Goal: Task Accomplishment & Management: Complete application form

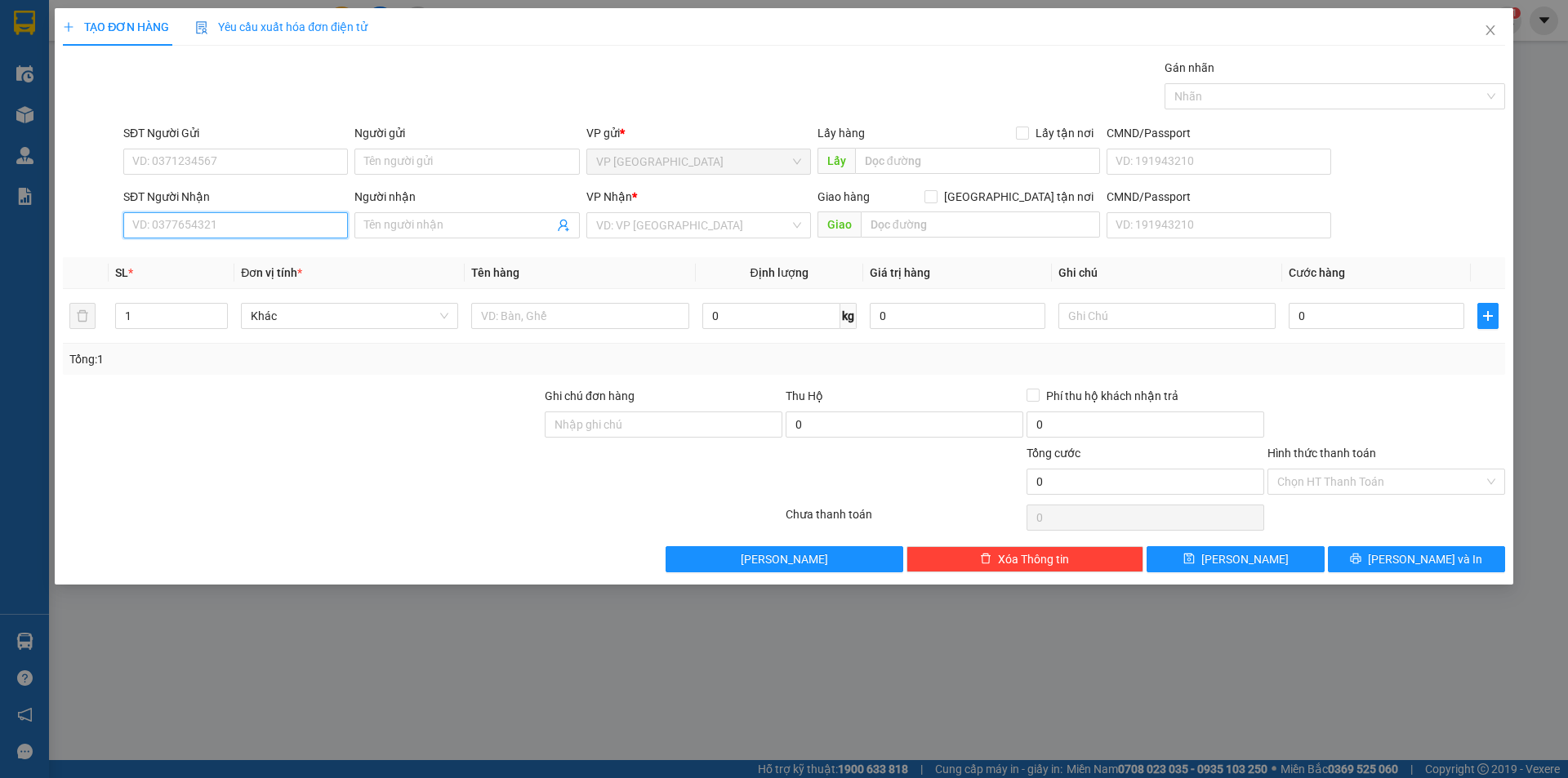
click at [193, 225] on input "SĐT Người Nhận" at bounding box center [236, 225] width 225 height 26
click at [192, 226] on input "SĐT Người Nhận" at bounding box center [236, 225] width 225 height 26
click at [253, 219] on input "0973553099" at bounding box center [236, 225] width 225 height 26
type input "0973553099"
click at [413, 224] on input "Người nhận" at bounding box center [459, 224] width 189 height 18
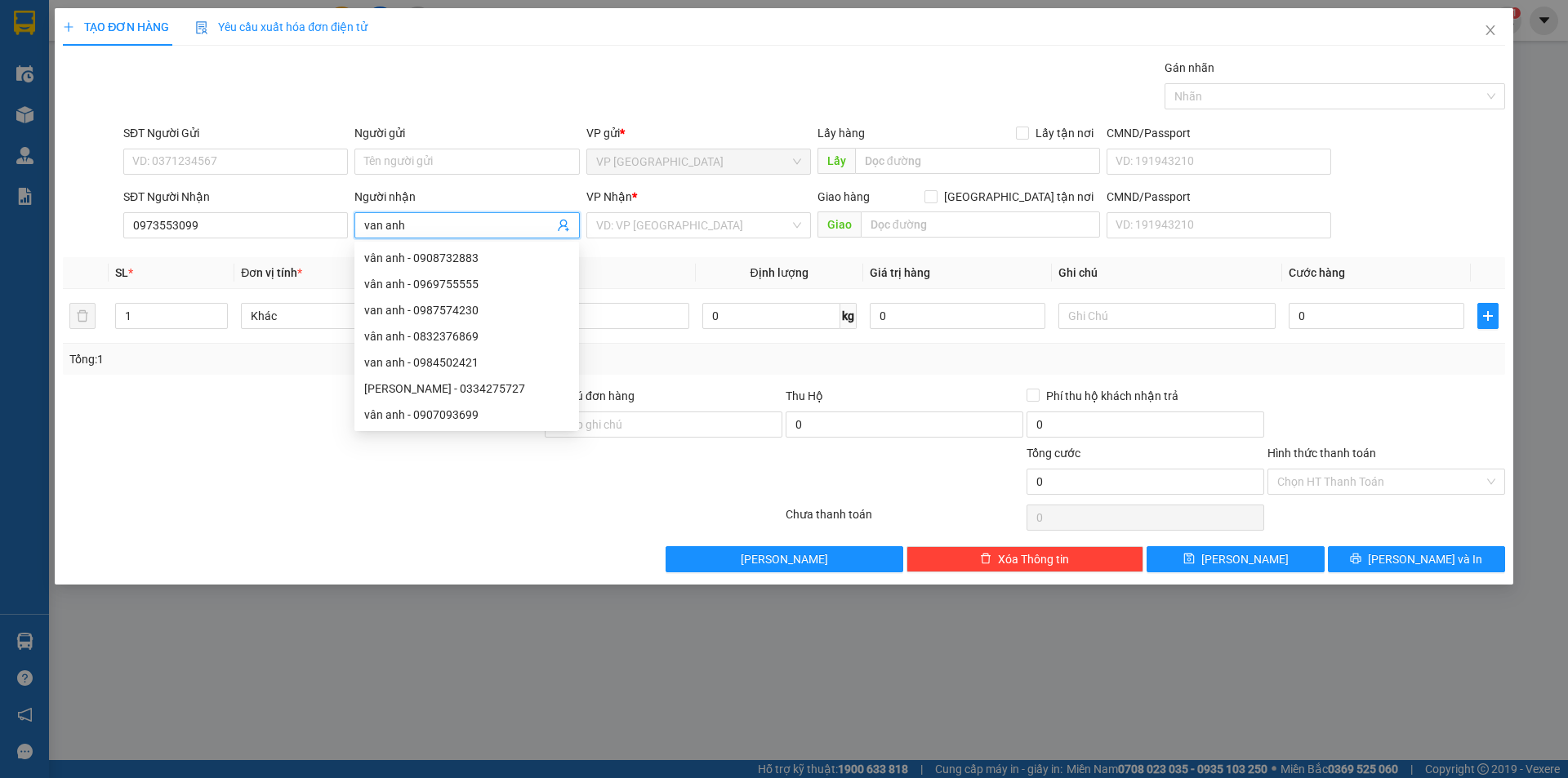
click at [457, 219] on input "van anh" at bounding box center [459, 224] width 189 height 18
type input "van anh"
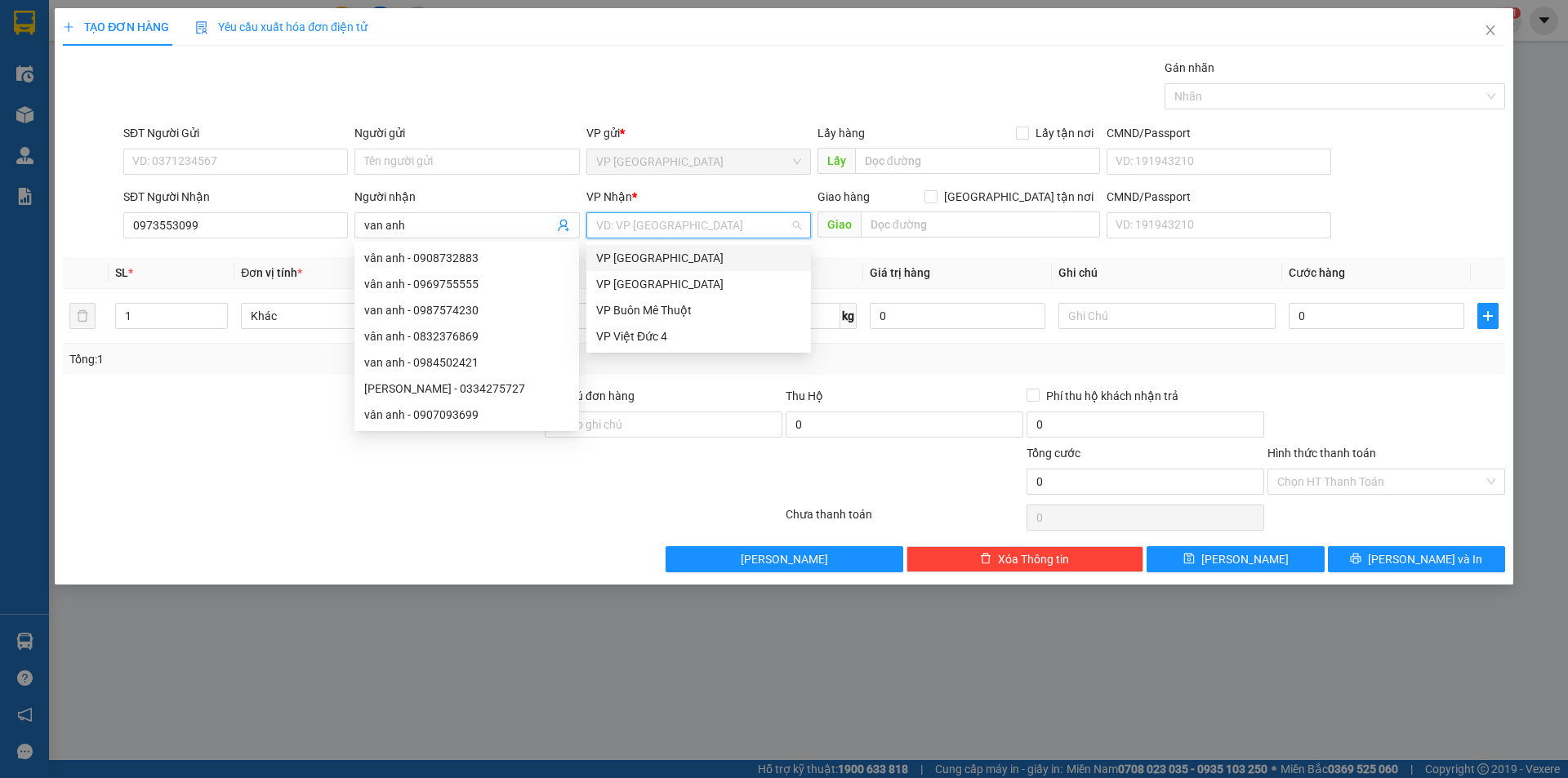
click at [672, 228] on input "search" at bounding box center [693, 225] width 194 height 25
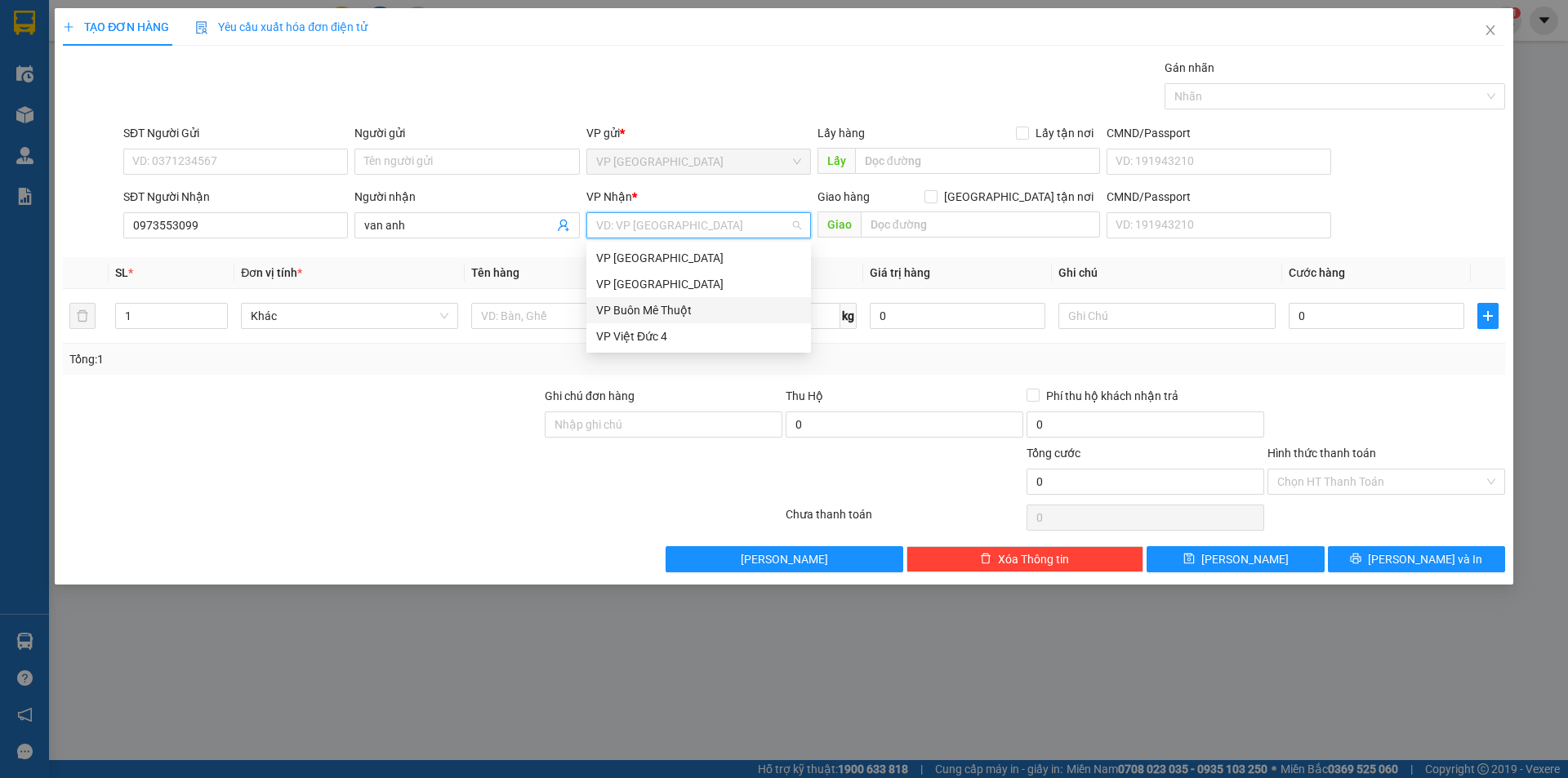
click at [650, 305] on div "VP Buôn Mê Thuột" at bounding box center [698, 309] width 205 height 18
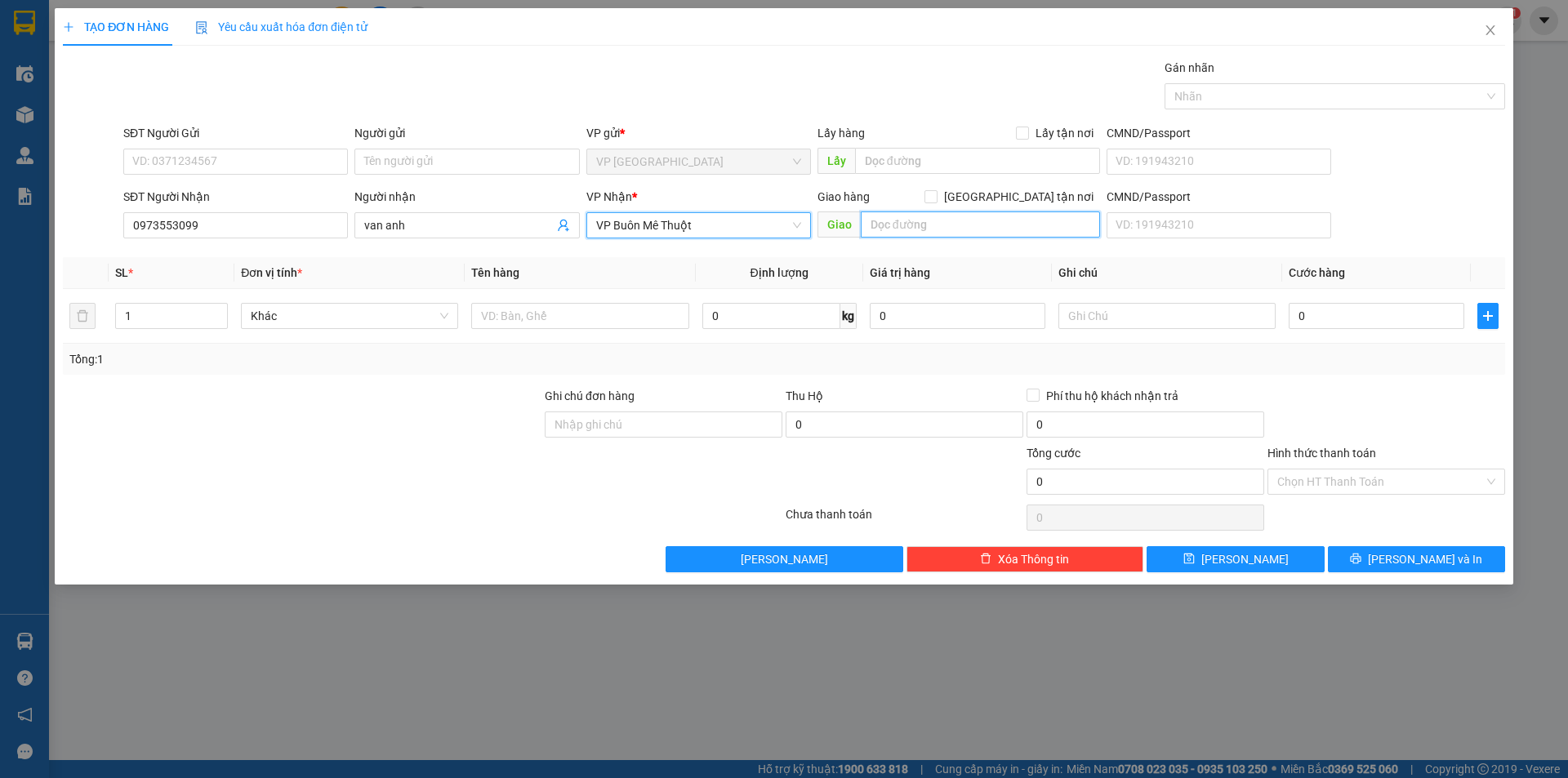
click at [895, 230] on input "text" at bounding box center [980, 224] width 239 height 26
click at [923, 220] on input "vd2" at bounding box center [980, 224] width 239 height 26
type input "vd2"
click at [159, 312] on input "1" at bounding box center [171, 315] width 111 height 25
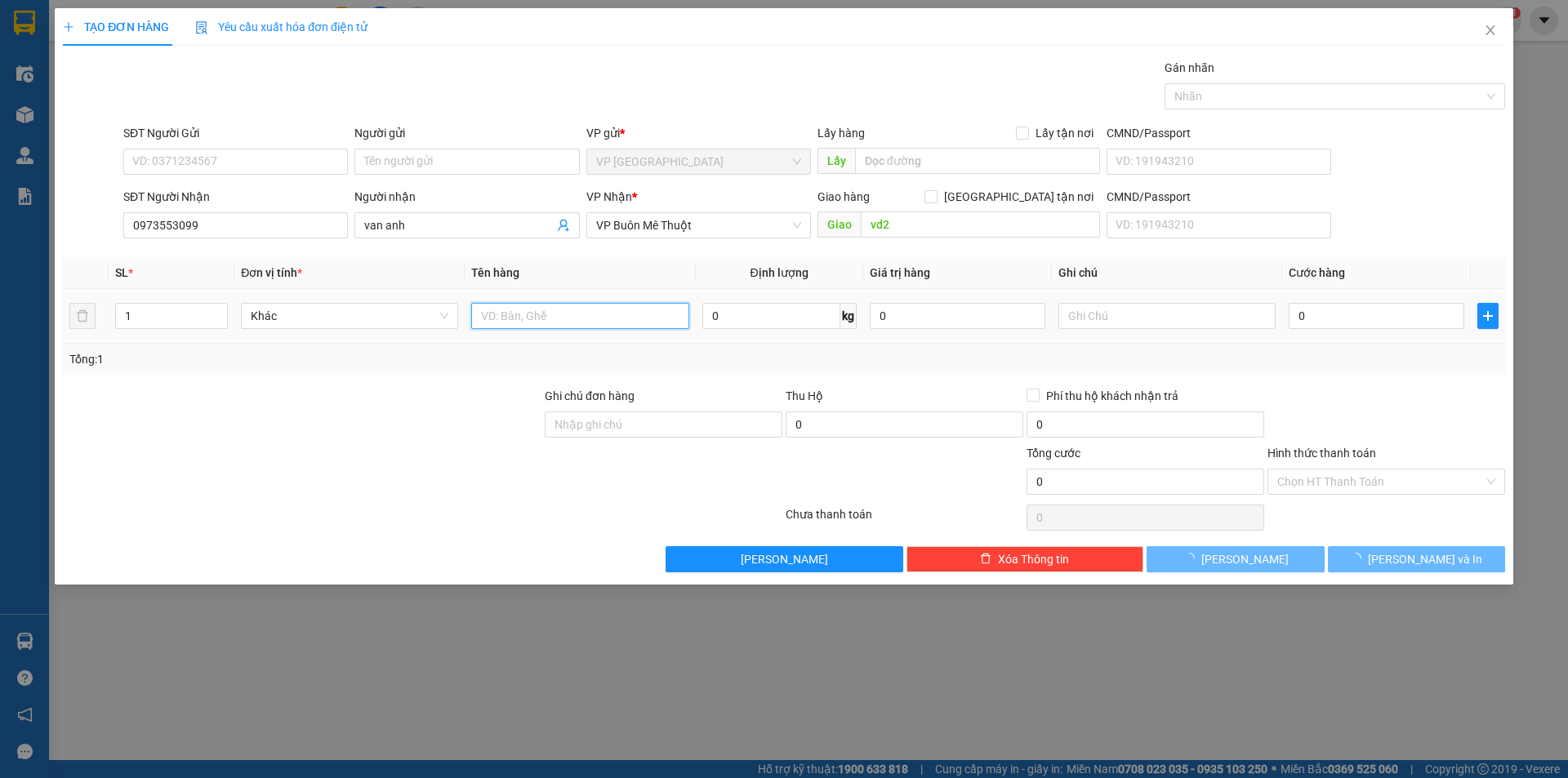
click at [528, 320] on input "text" at bounding box center [579, 315] width 217 height 26
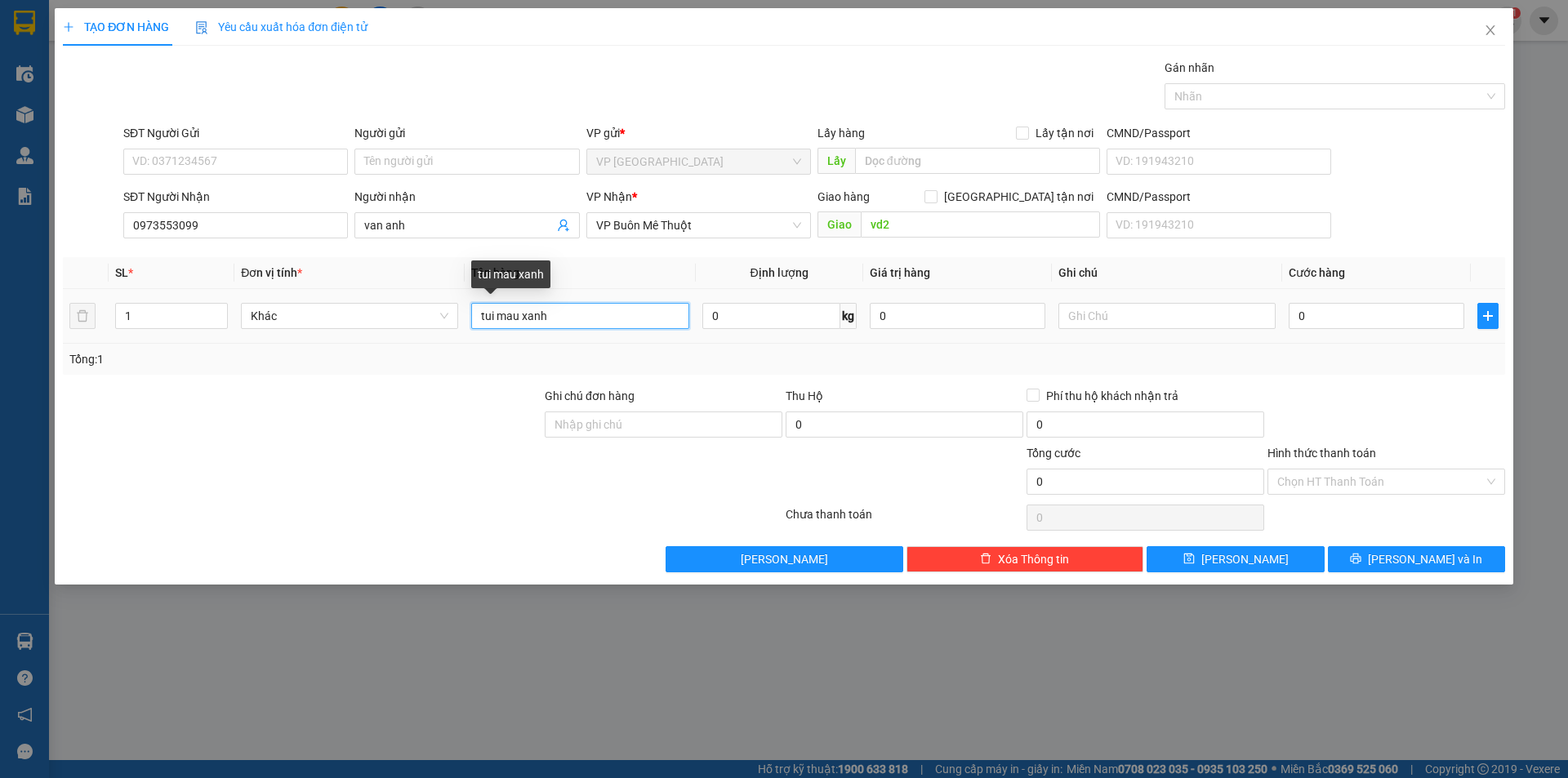
click at [646, 315] on input "tui mau xanh" at bounding box center [579, 315] width 217 height 26
type input "tui mau xanh"
click at [1331, 322] on input "0" at bounding box center [1377, 315] width 175 height 26
click at [1312, 312] on input "0" at bounding box center [1377, 315] width 175 height 26
type input "06"
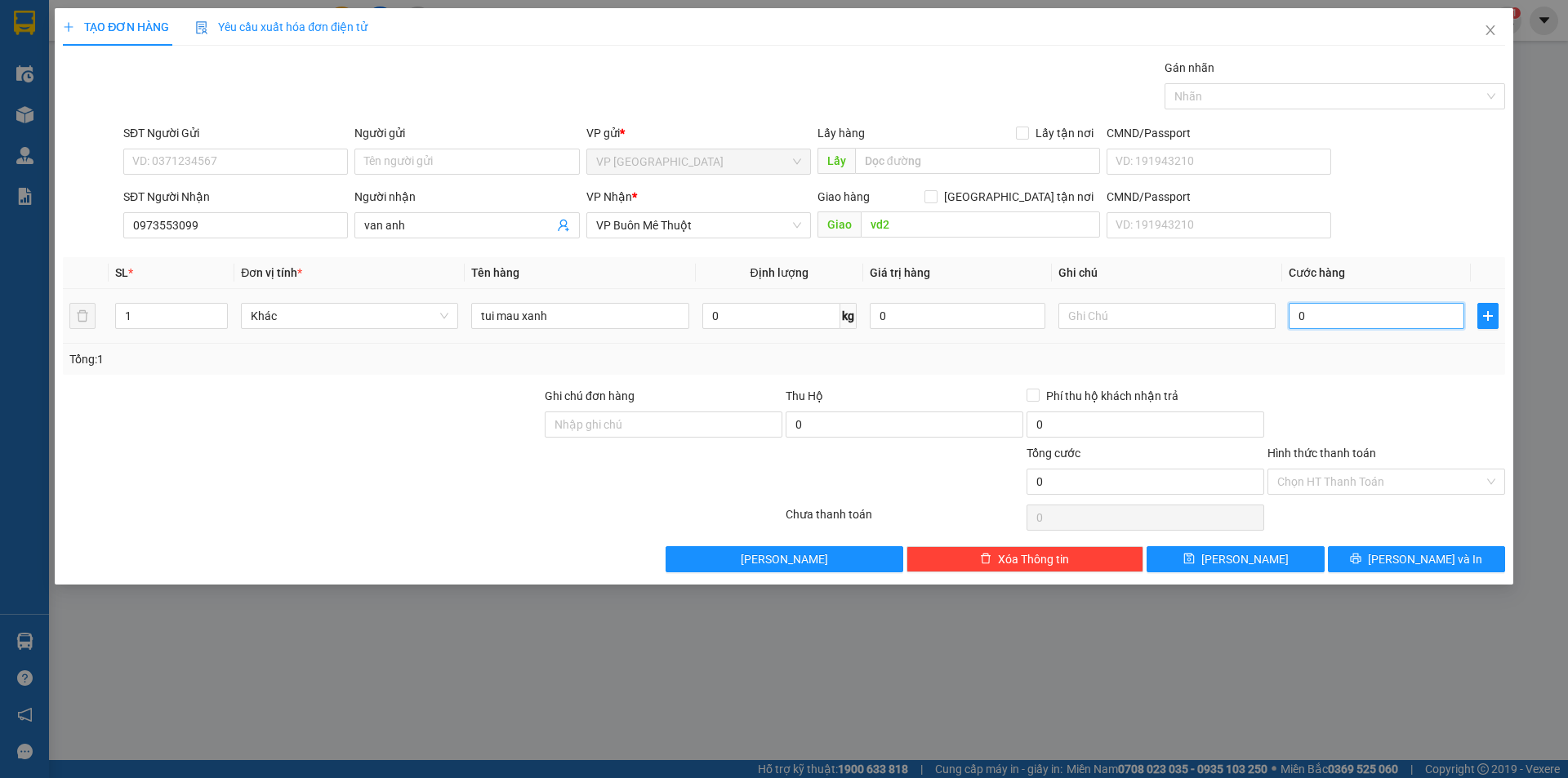
type input "6"
type input "060"
type input "60"
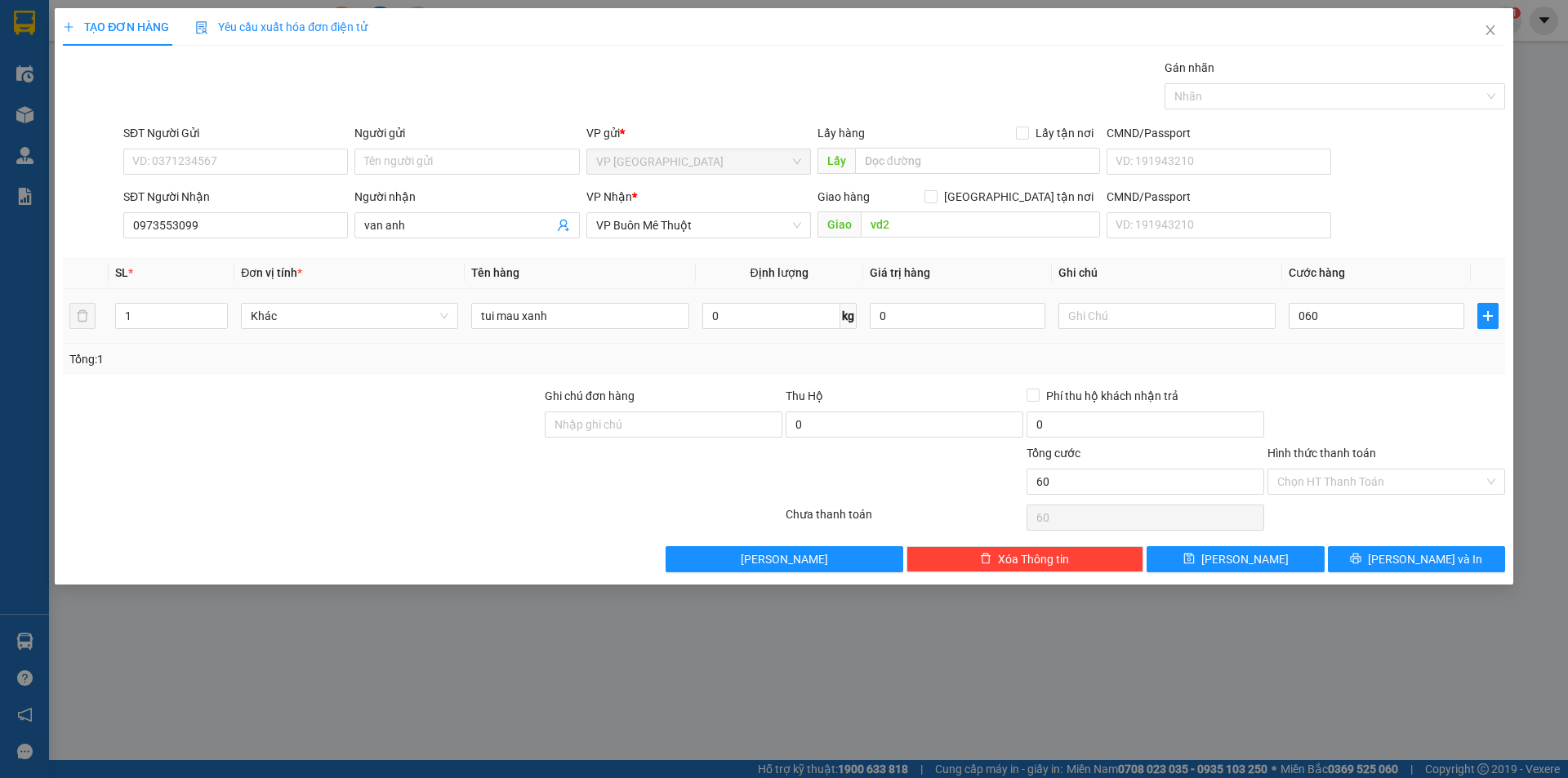
type input "60.000"
click at [1325, 342] on td "60.000" at bounding box center [1377, 316] width 189 height 54
click at [1428, 557] on span "[PERSON_NAME] và In" at bounding box center [1425, 559] width 114 height 18
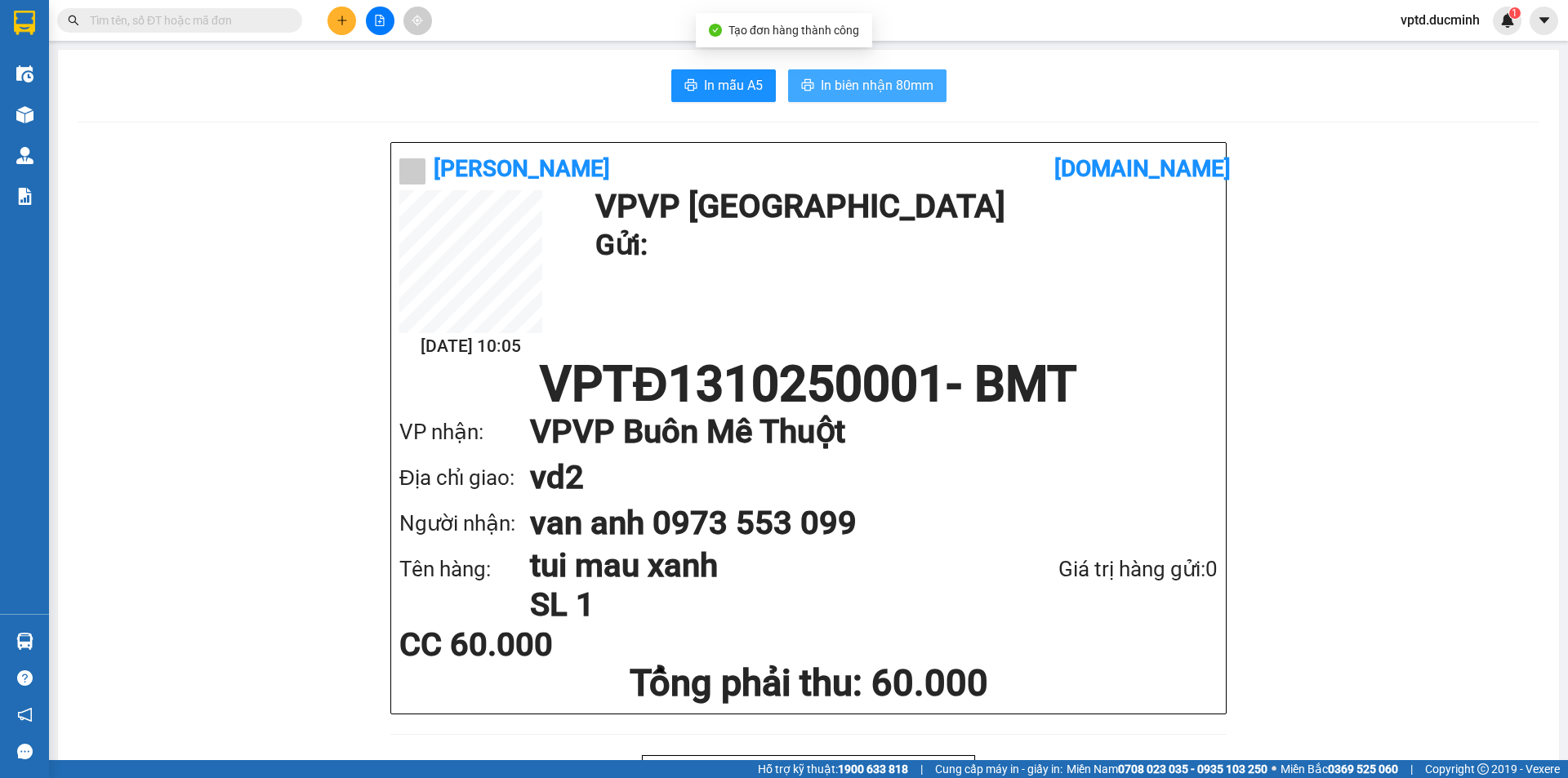
click at [887, 87] on span "In biên nhận 80mm" at bounding box center [877, 85] width 112 height 20
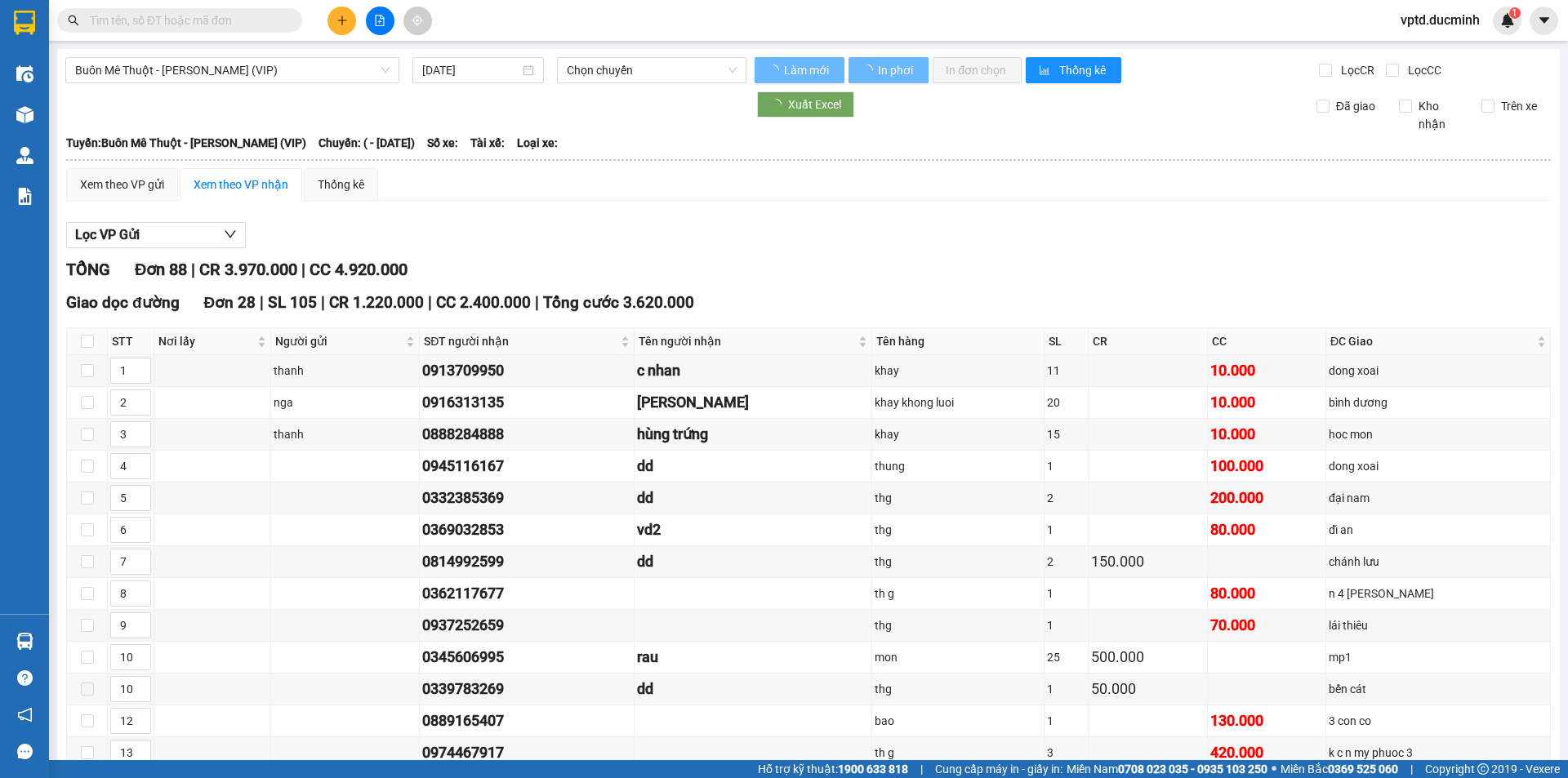
type input "[DATE]"
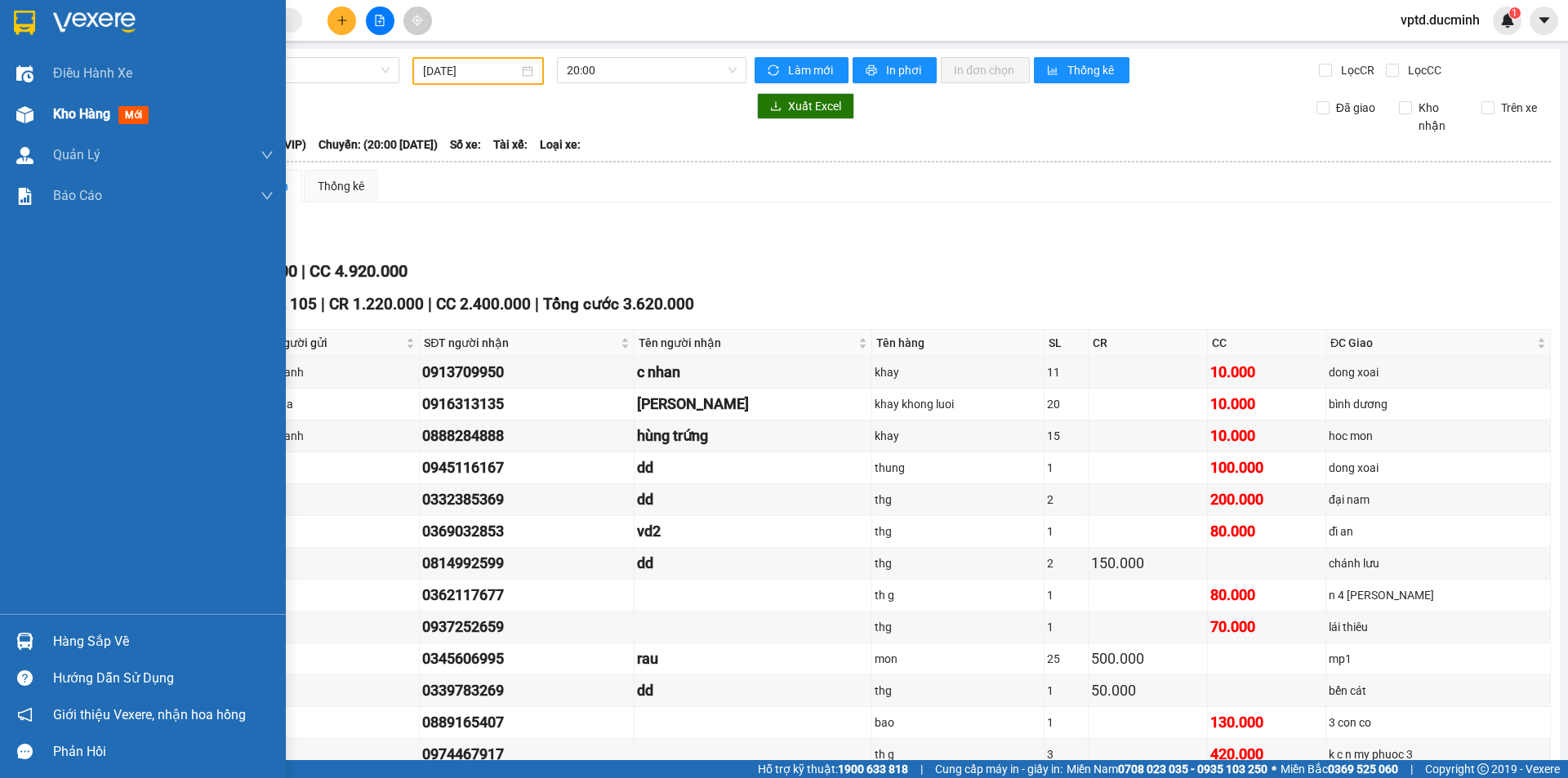
click at [72, 104] on div "Kho hàng mới" at bounding box center [104, 114] width 102 height 20
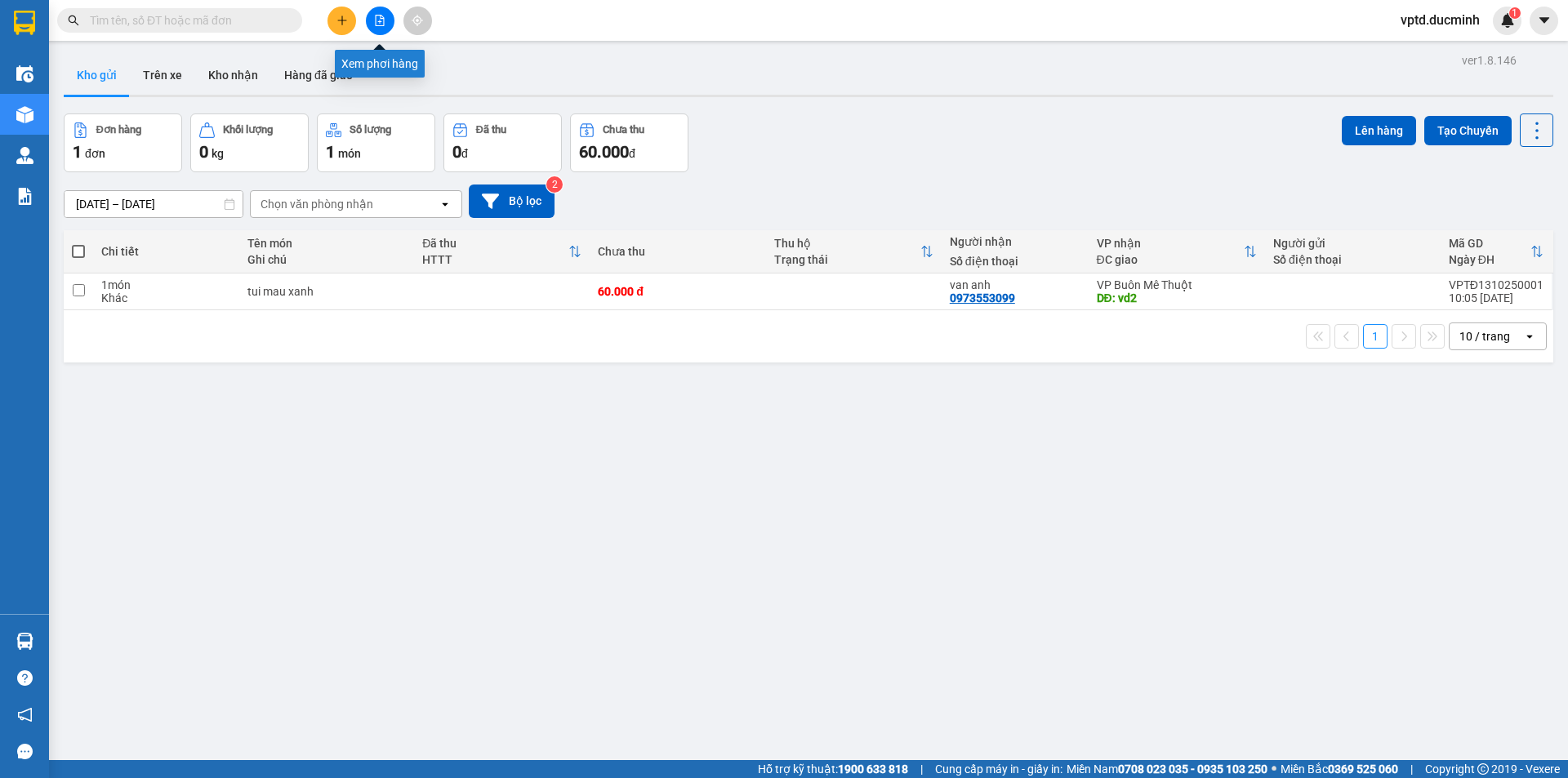
click at [380, 16] on icon "file-add" at bounding box center [380, 20] width 9 height 11
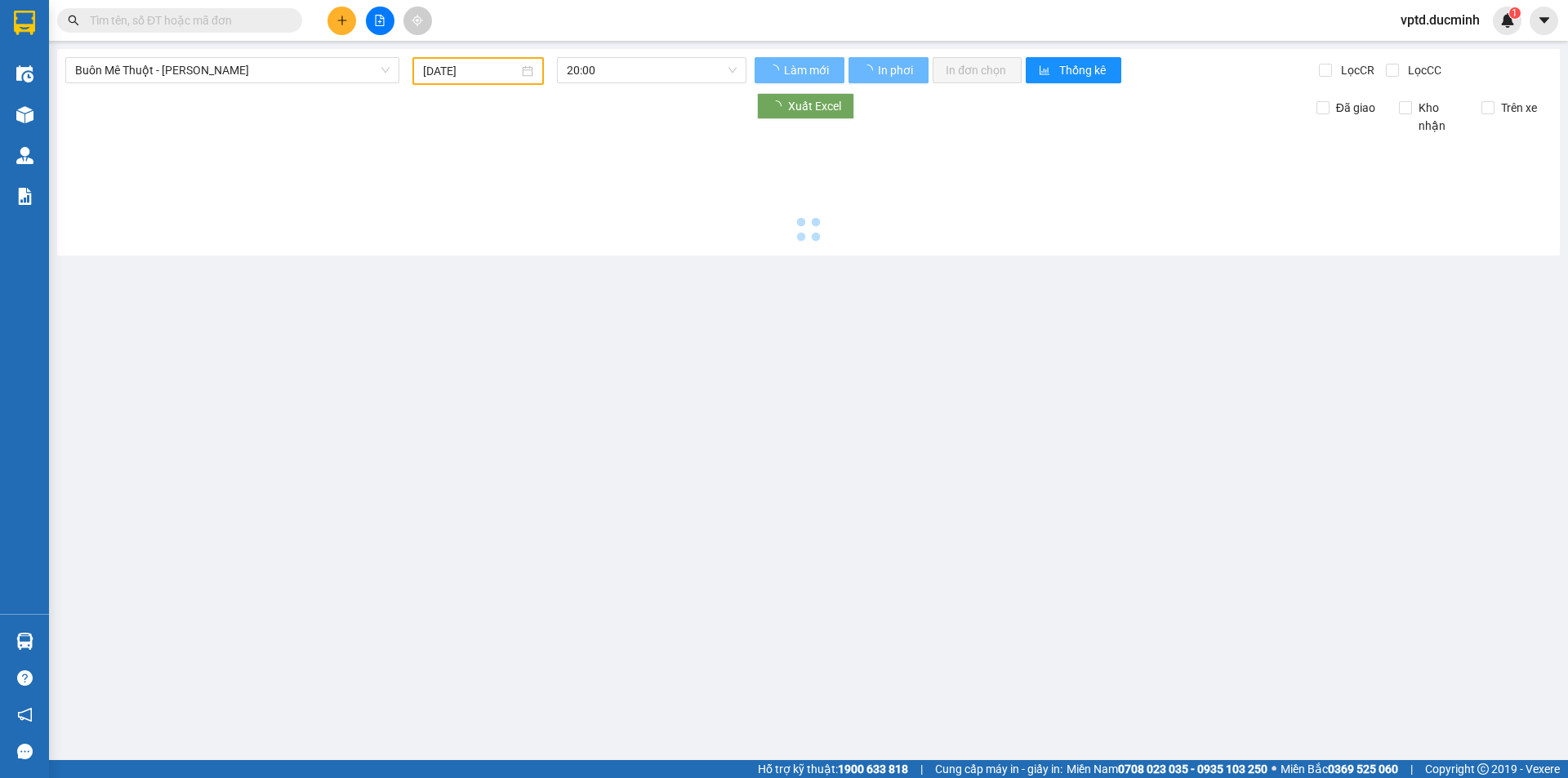
type input "[DATE]"
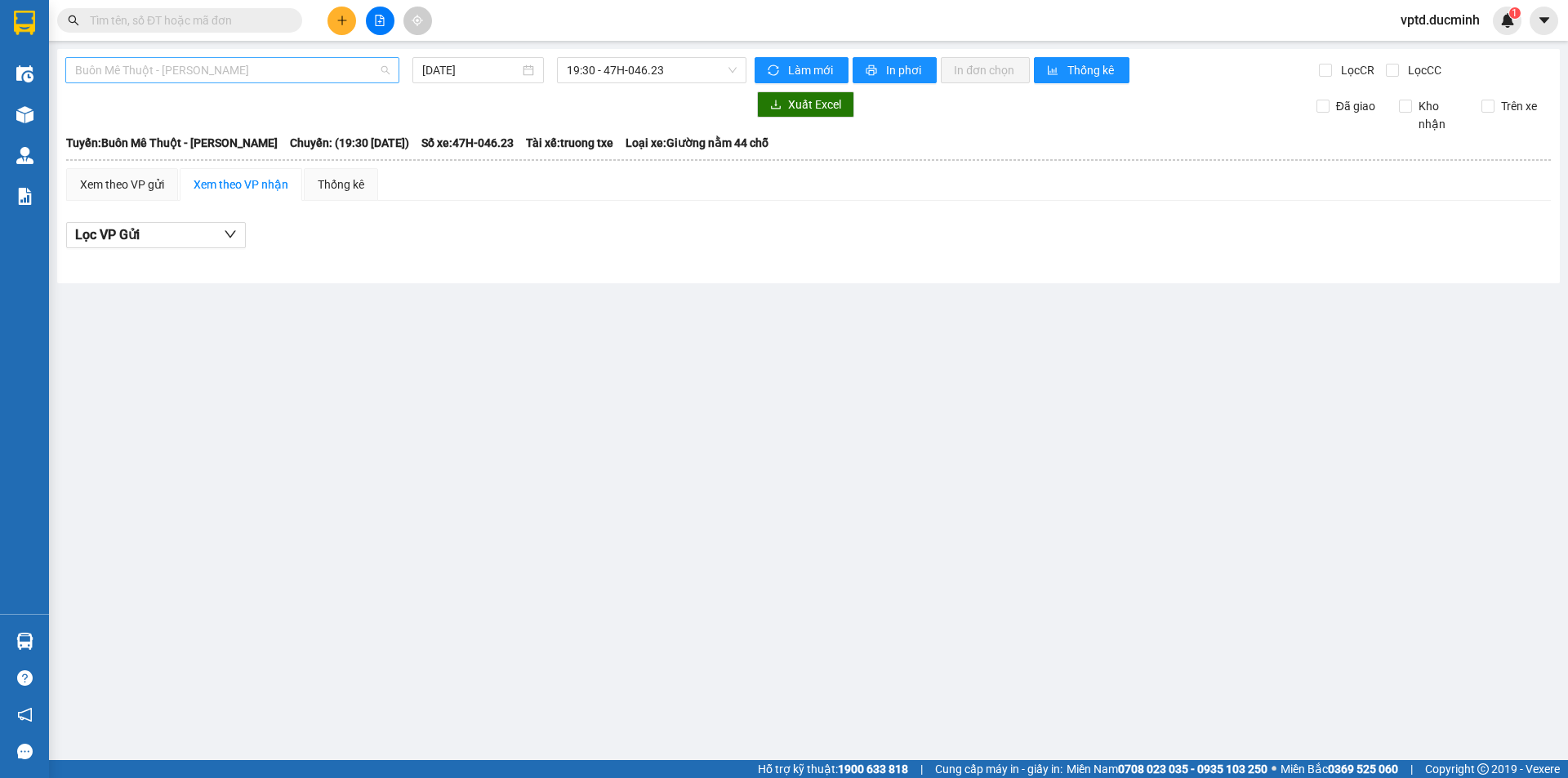
click at [254, 71] on span "Buôn Mê Thuột - Hồ Chí Minh" at bounding box center [232, 70] width 315 height 25
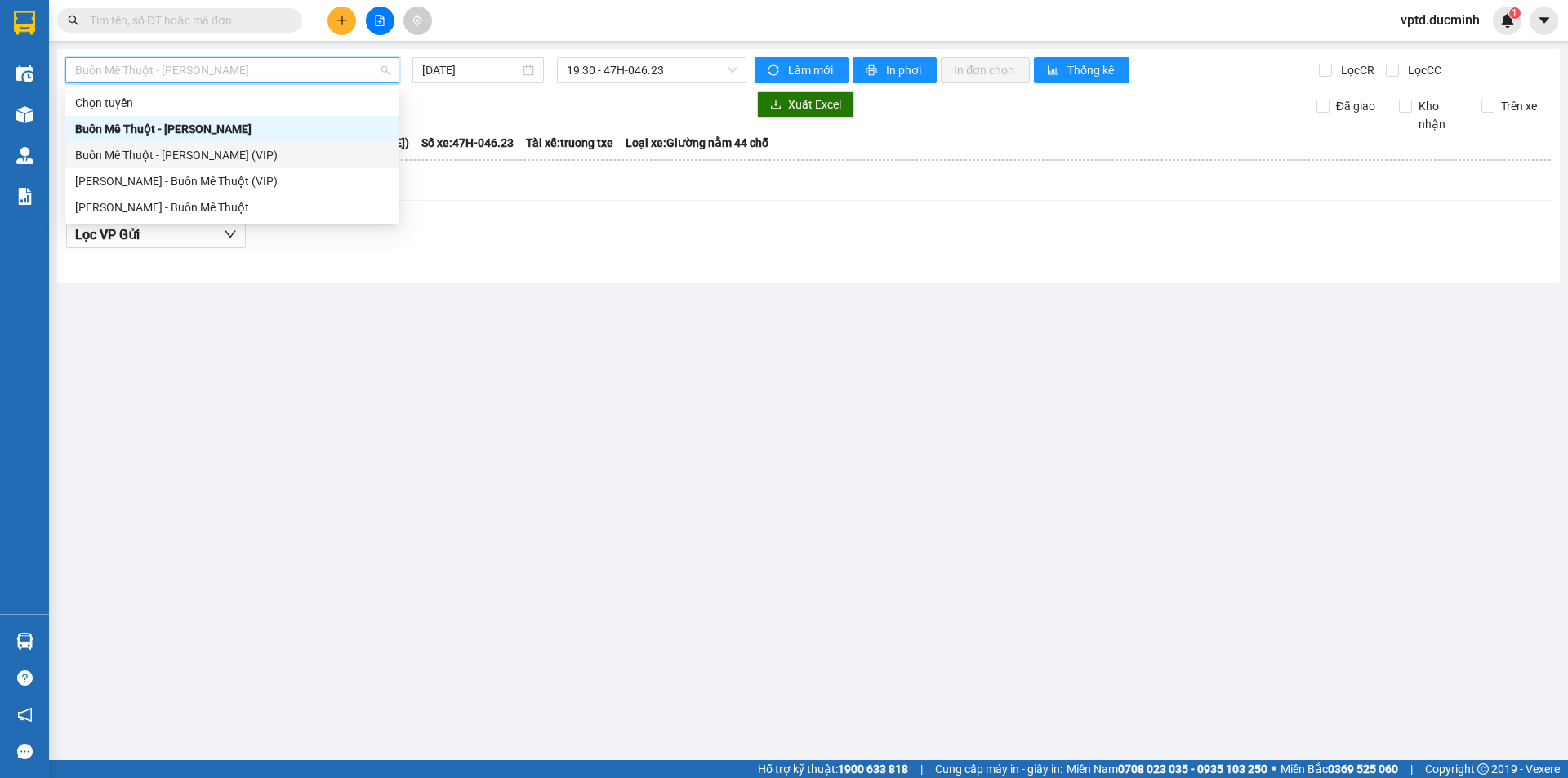
click at [134, 166] on div "Buôn Mê Thuột - [PERSON_NAME] (VIP)" at bounding box center [232, 155] width 334 height 26
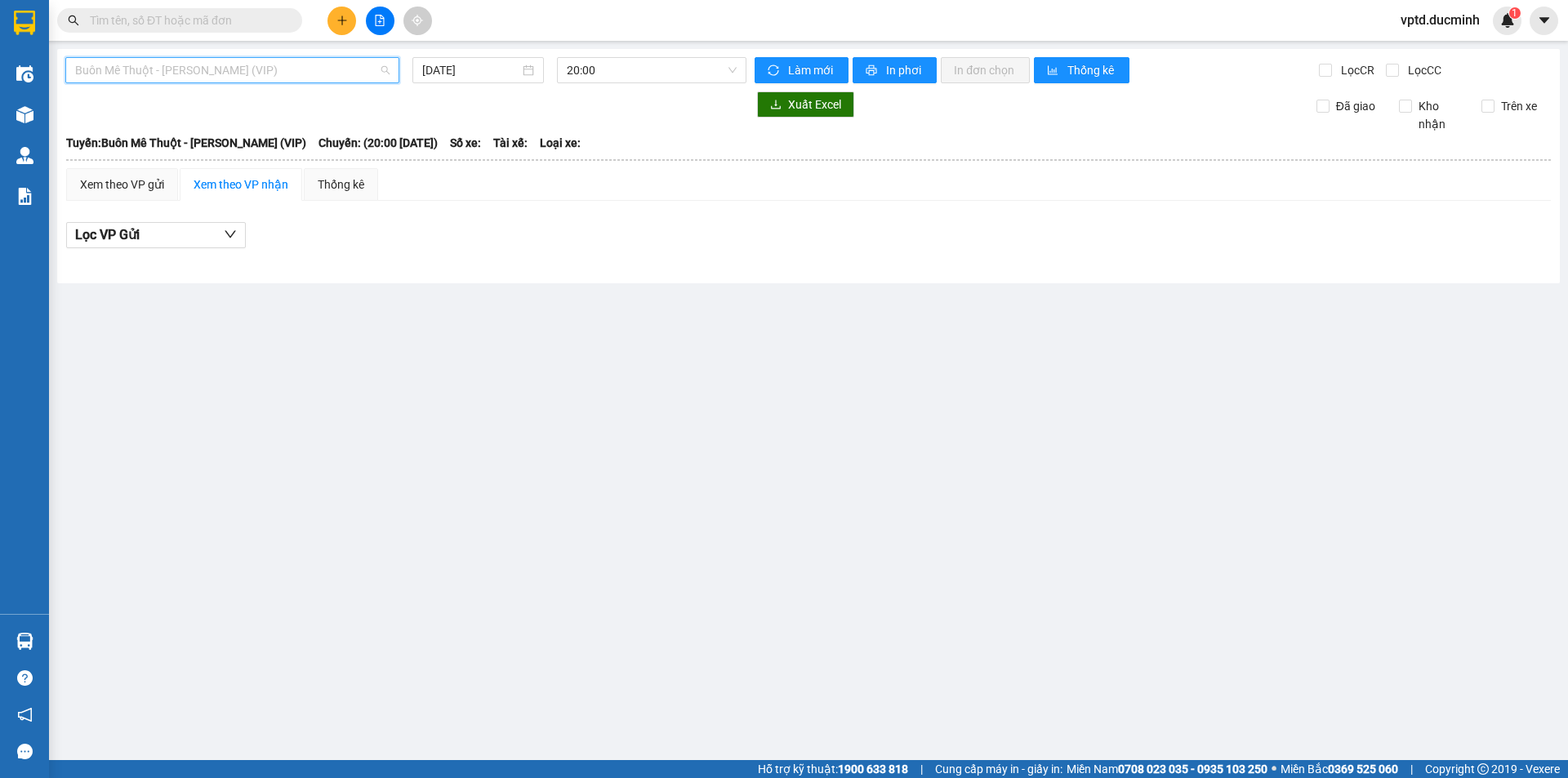
click at [231, 75] on span "Buôn Mê Thuột - [PERSON_NAME] (VIP)" at bounding box center [232, 70] width 315 height 25
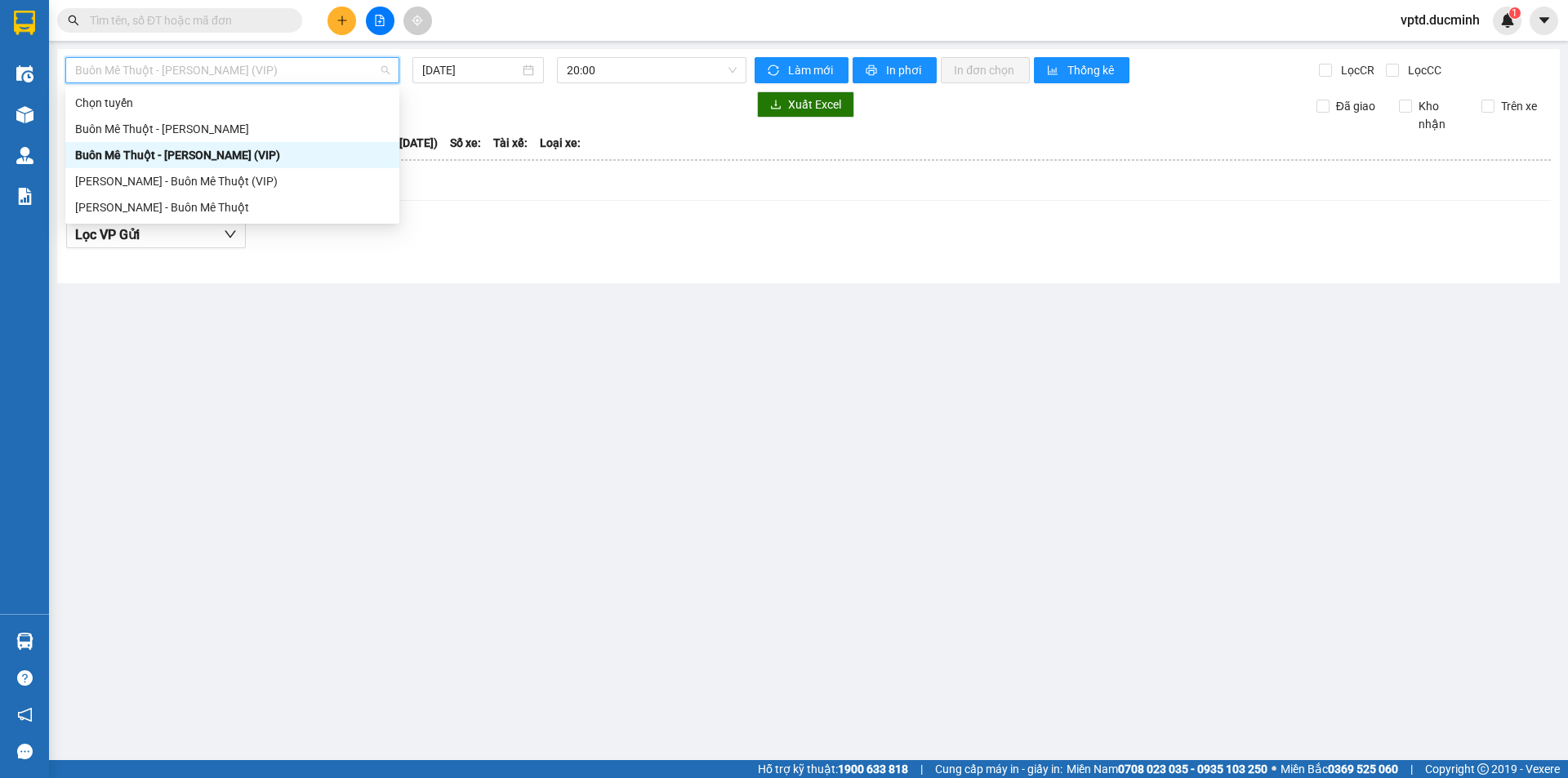
click at [218, 148] on div "Buôn Mê Thuột - [PERSON_NAME] (VIP)" at bounding box center [232, 155] width 315 height 18
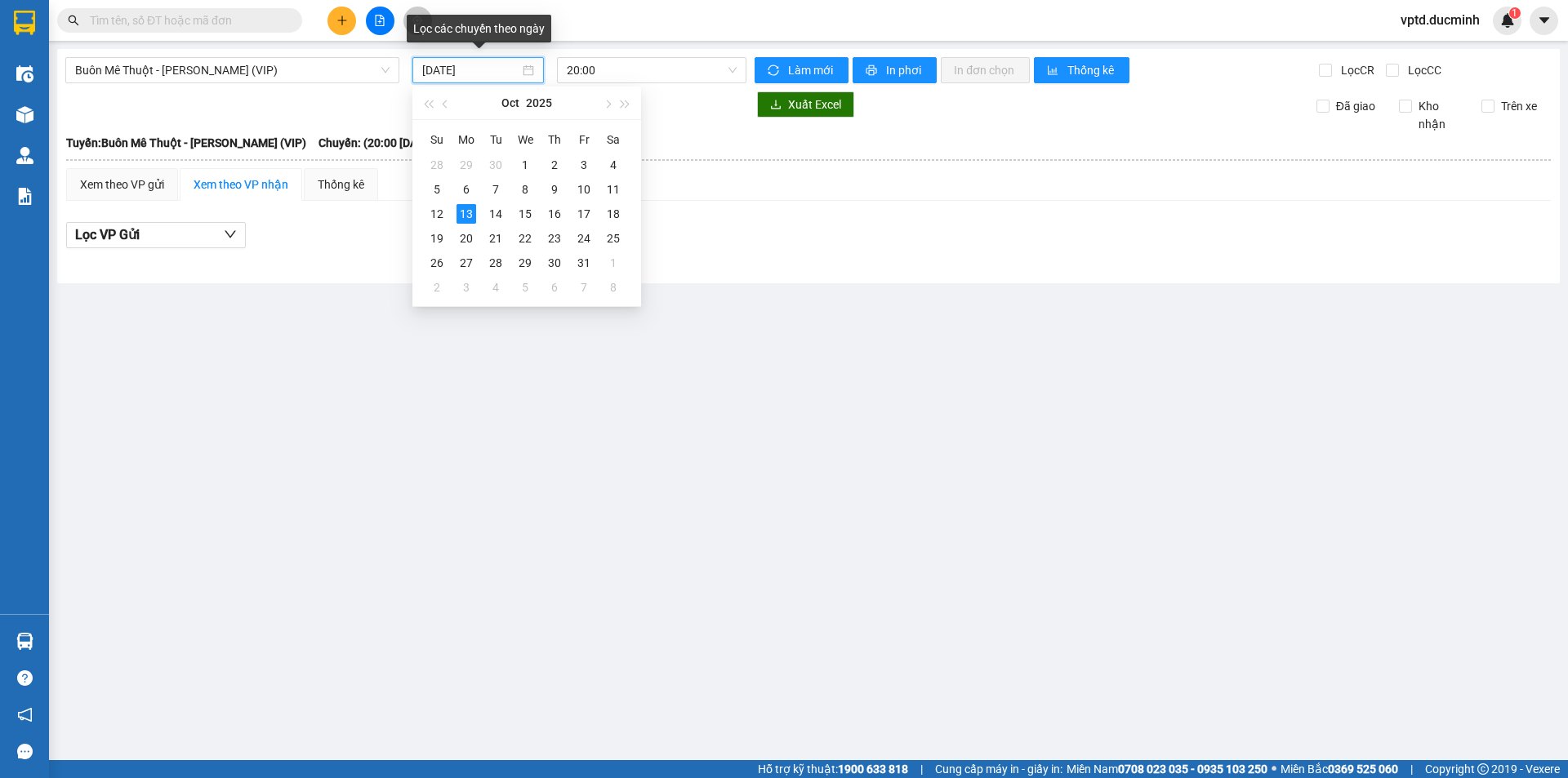
click at [469, 73] on input "[DATE]" at bounding box center [470, 70] width 97 height 18
click at [435, 209] on div "12" at bounding box center [436, 213] width 20 height 20
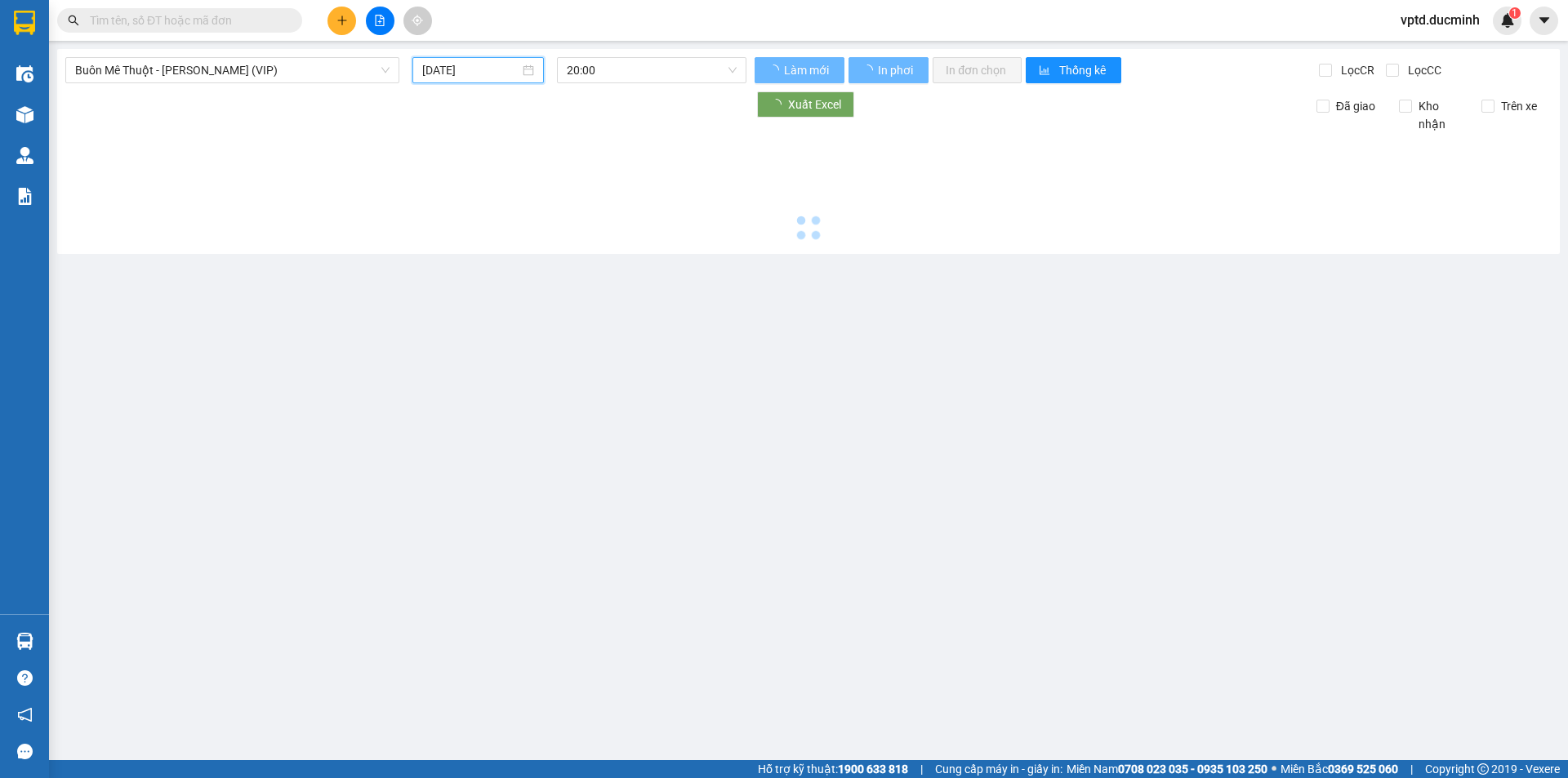
type input "12/10/2025"
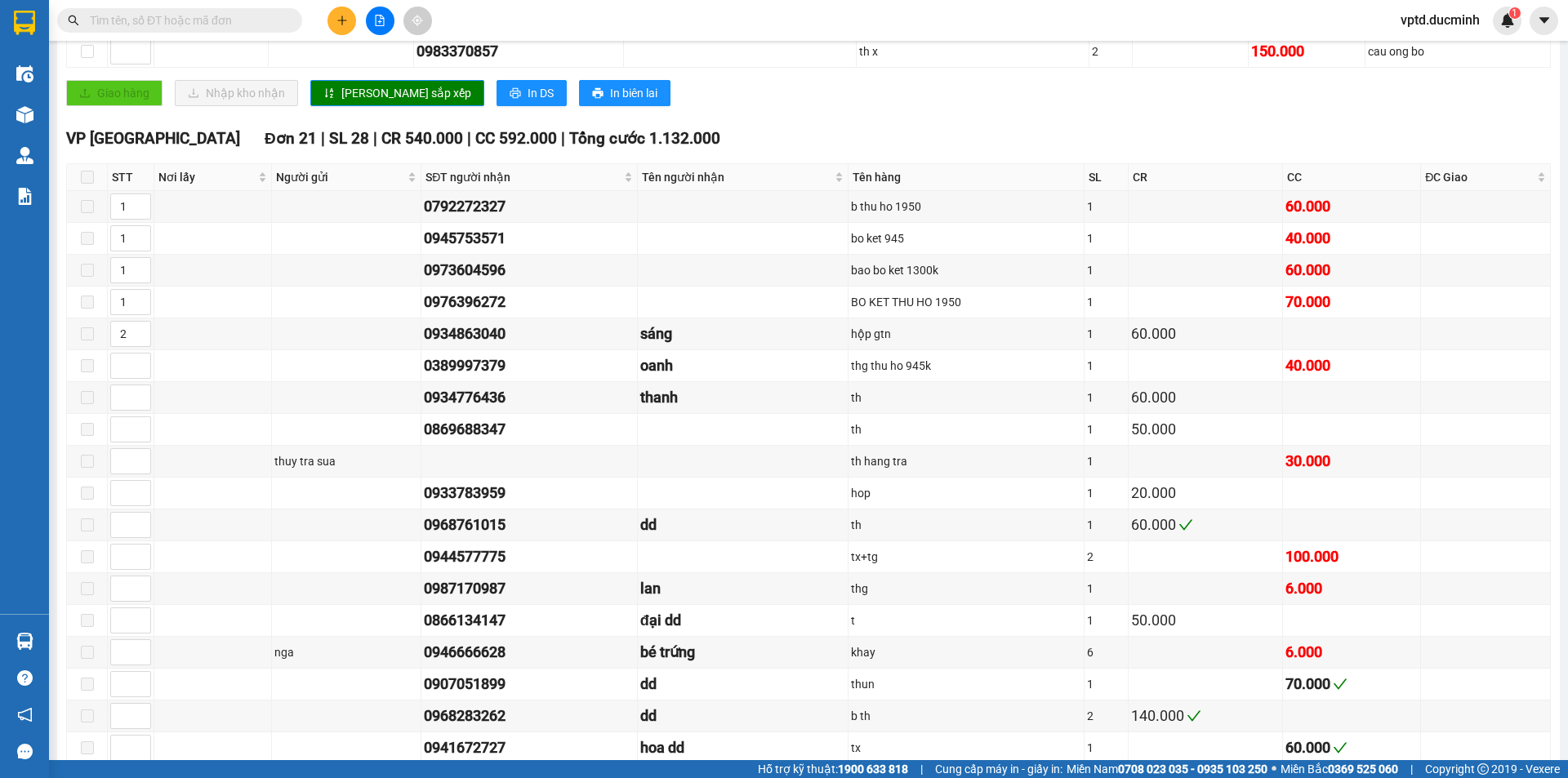
scroll to position [1105, 0]
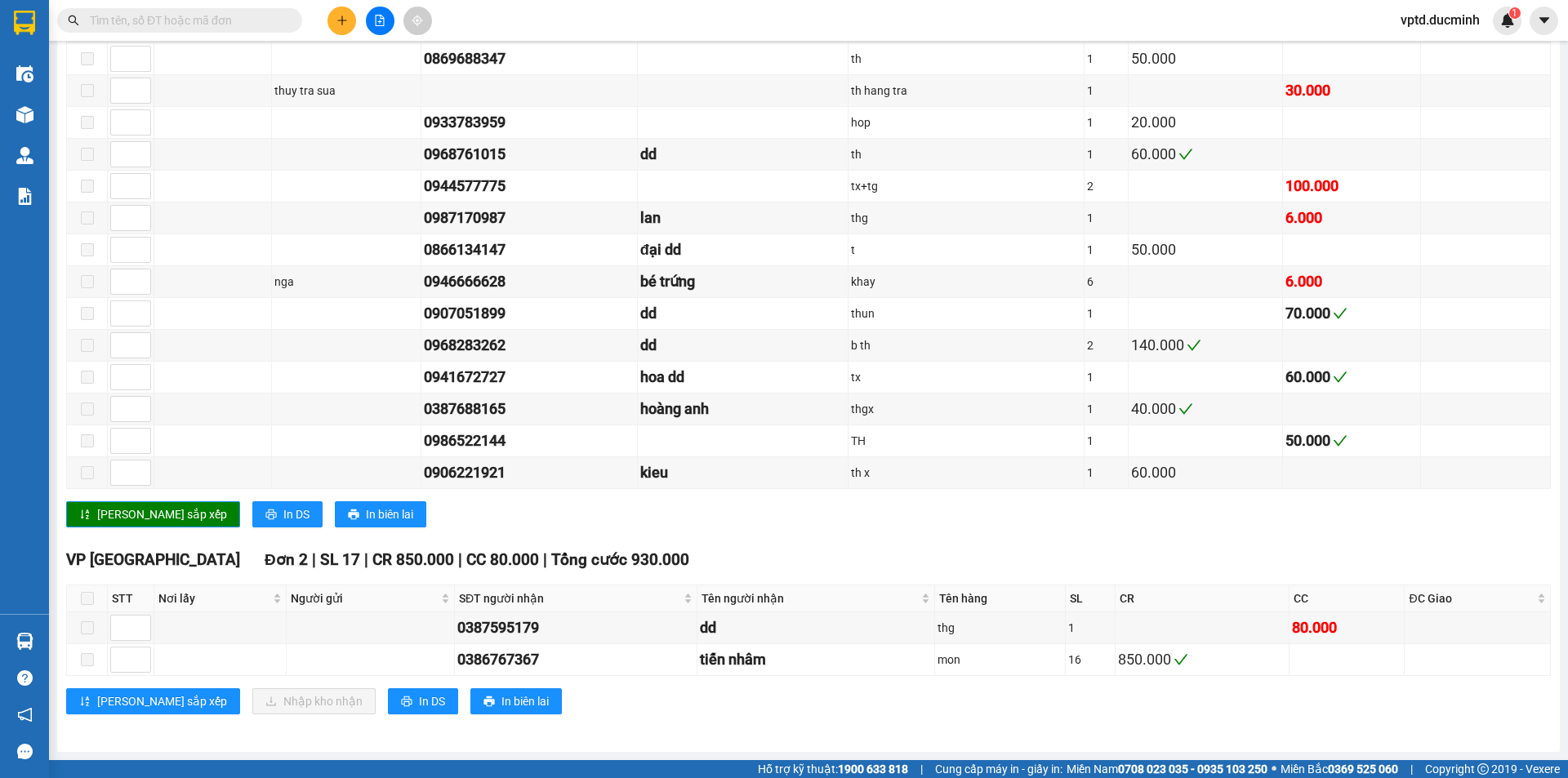
click at [133, 22] on input "text" at bounding box center [186, 20] width 193 height 18
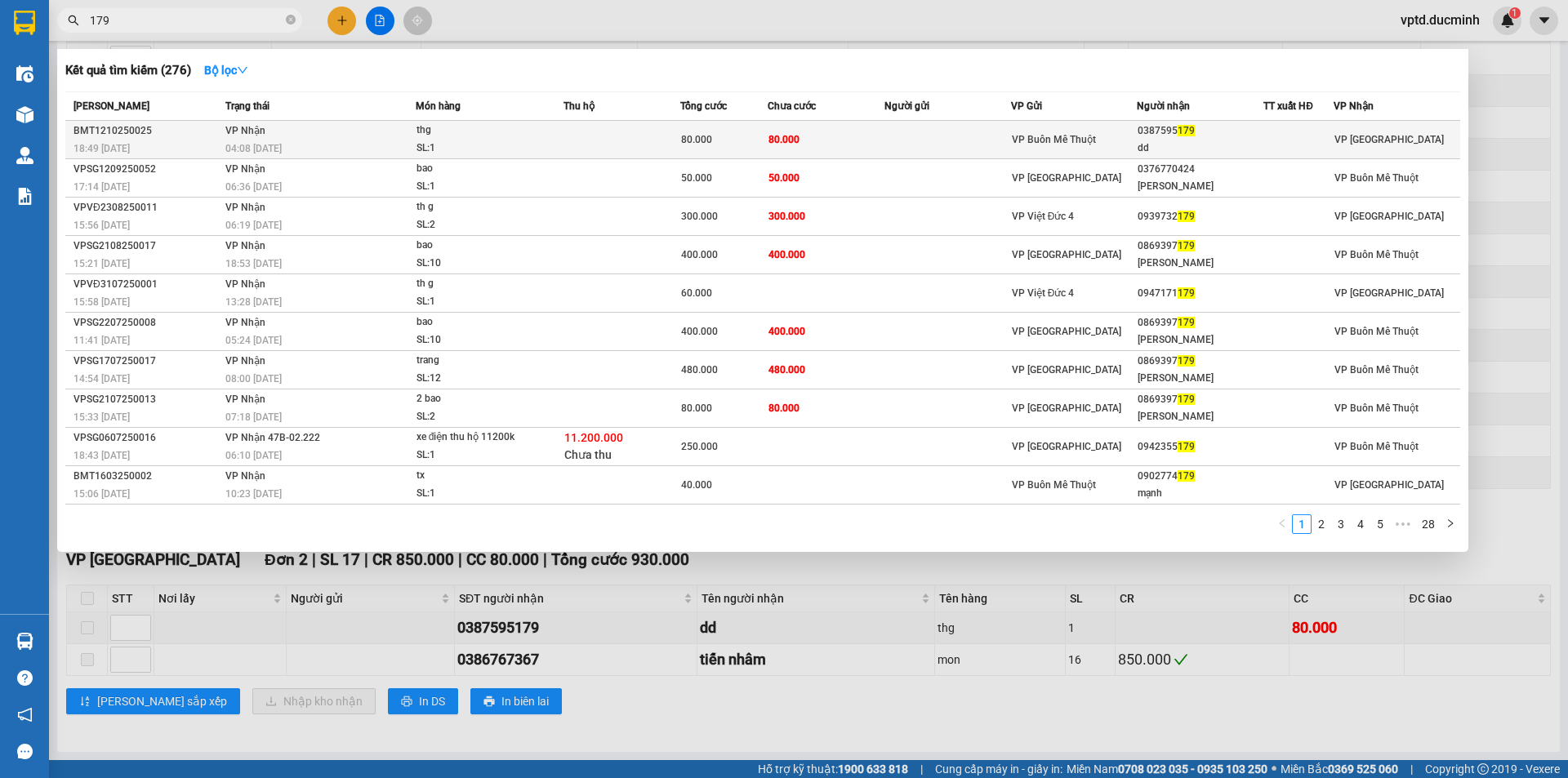
type input "179"
click at [1173, 131] on div "0387595 179" at bounding box center [1200, 131] width 125 height 17
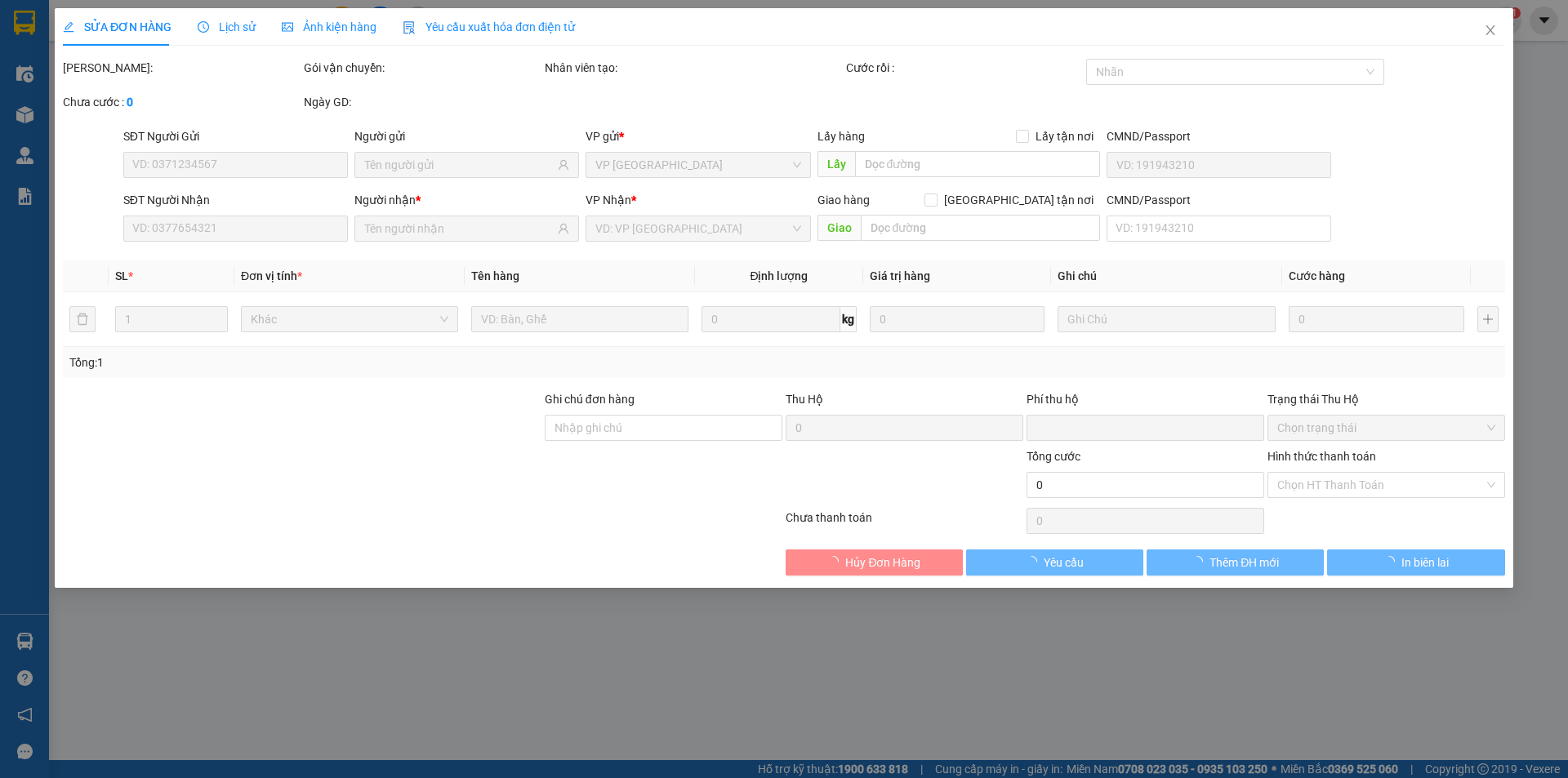
type input "0387595179"
type input "dd"
type input "0"
type input "80.000"
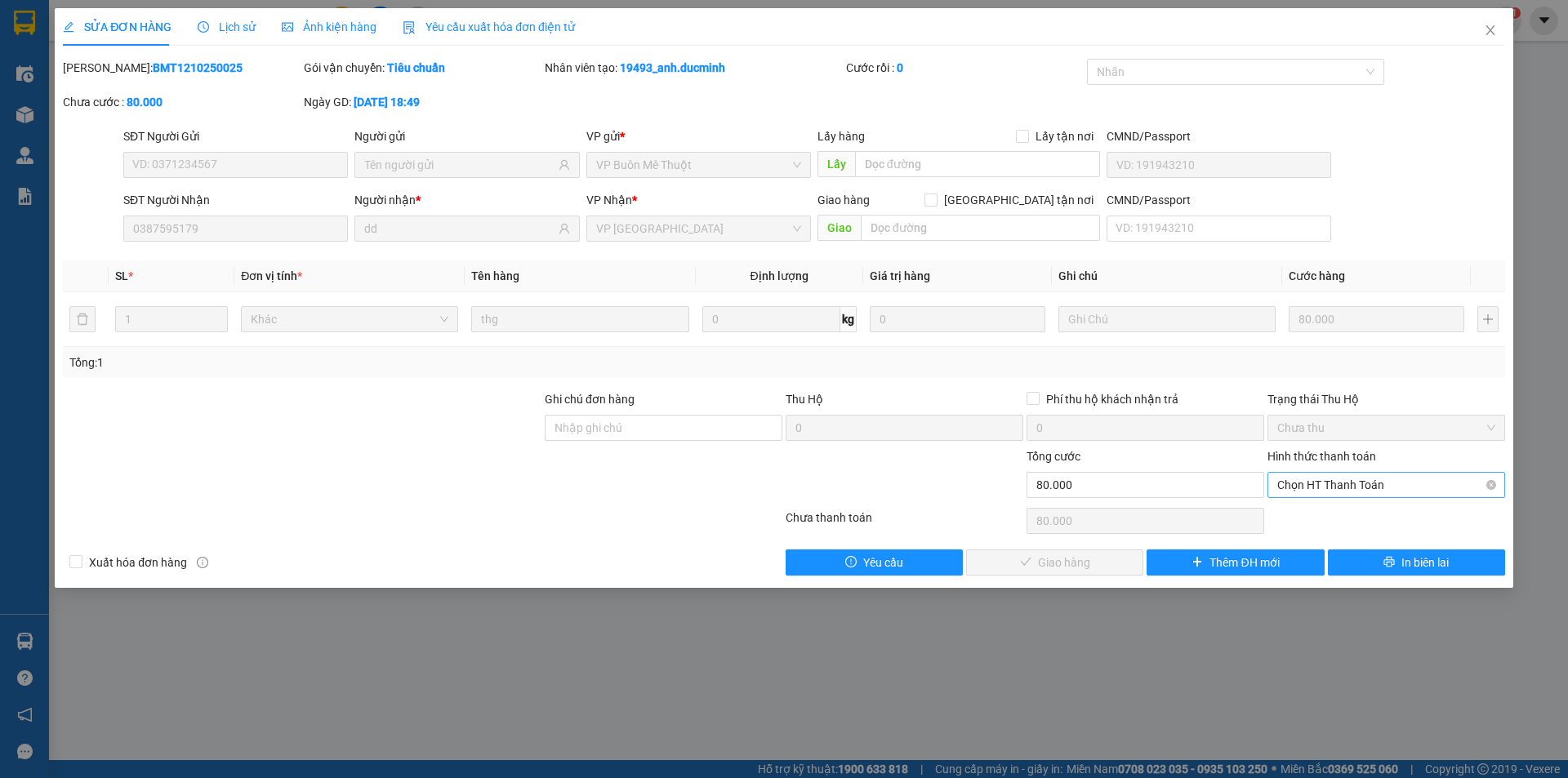
click at [1296, 481] on span "Chọn HT Thanh Toán" at bounding box center [1387, 485] width 218 height 25
click at [1291, 519] on div "Tại văn phòng" at bounding box center [1387, 517] width 218 height 18
type input "0"
click at [1066, 565] on span "Giao hàng" at bounding box center [1063, 562] width 52 height 18
